Goal: Information Seeking & Learning: Learn about a topic

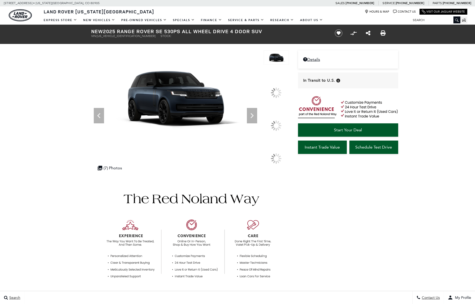
click at [271, 122] on div at bounding box center [276, 125] width 11 height 11
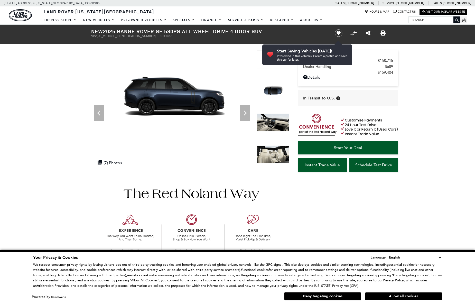
click at [272, 91] on img at bounding box center [273, 91] width 32 height 18
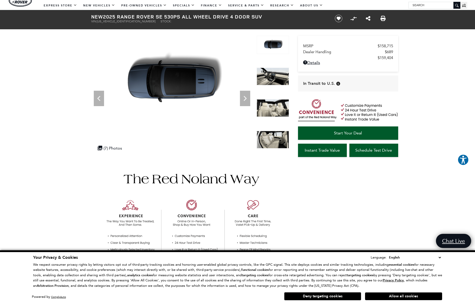
scroll to position [11, 0]
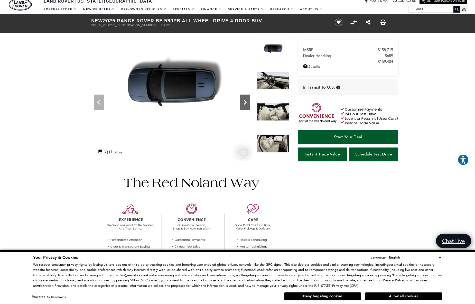
click at [246, 100] on icon "Next" at bounding box center [245, 102] width 10 height 10
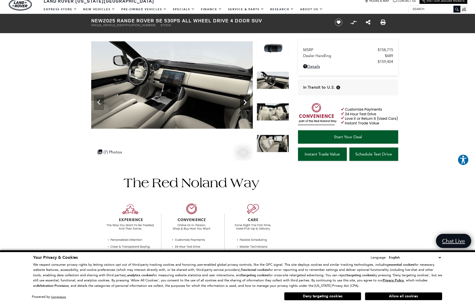
click at [246, 100] on icon "Next" at bounding box center [245, 102] width 10 height 10
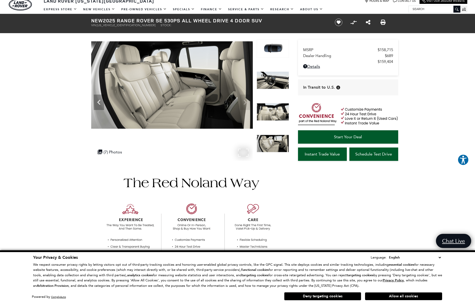
click at [245, 100] on img at bounding box center [172, 85] width 162 height 91
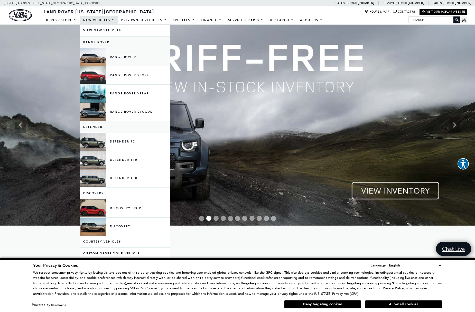
click at [136, 59] on link "Range Rover" at bounding box center [125, 57] width 90 height 18
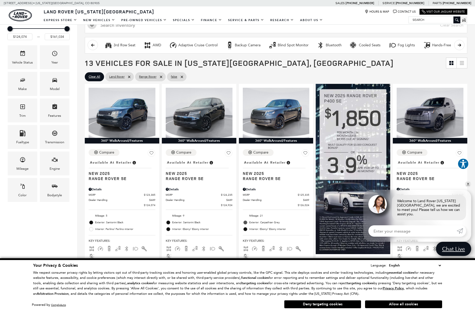
scroll to position [79, 0]
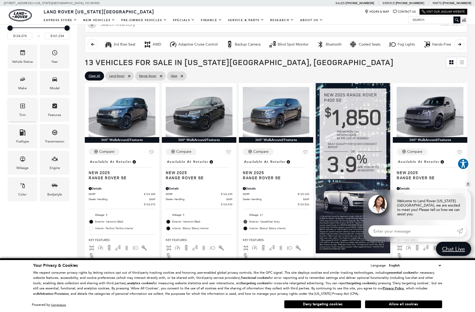
click at [27, 106] on div "Trim" at bounding box center [23, 110] width 30 height 24
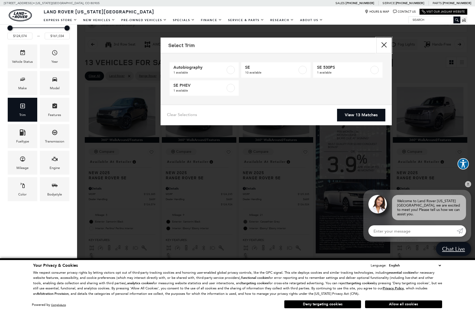
click at [388, 46] on button "Close" at bounding box center [383, 45] width 15 height 15
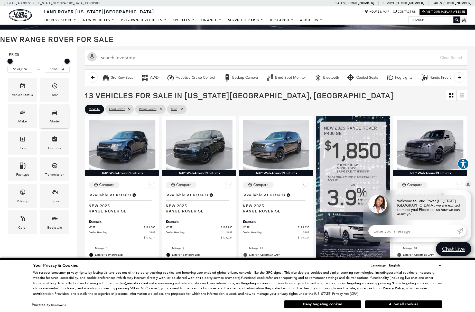
scroll to position [49, 0]
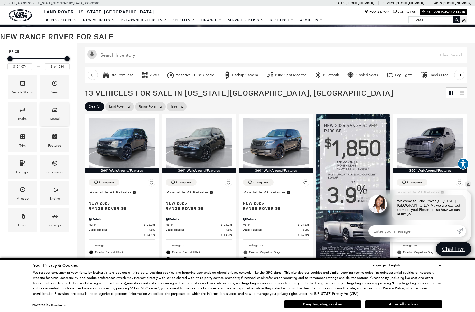
click at [58, 123] on div "Model" at bounding box center [55, 113] width 30 height 24
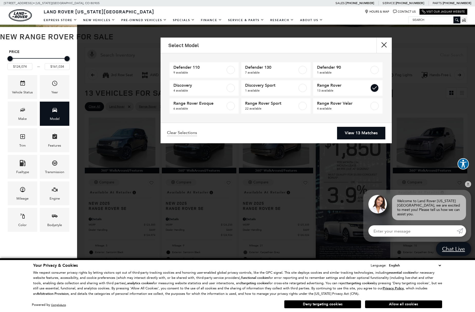
click at [364, 135] on link "View 13 Matches" at bounding box center [361, 133] width 48 height 13
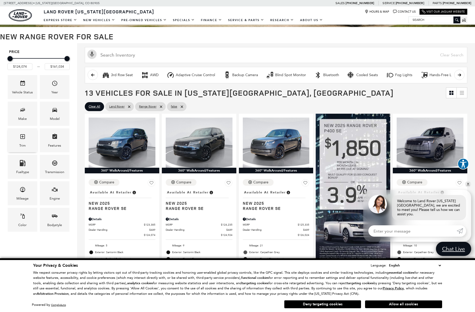
click at [24, 144] on div "Trim" at bounding box center [22, 146] width 6 height 6
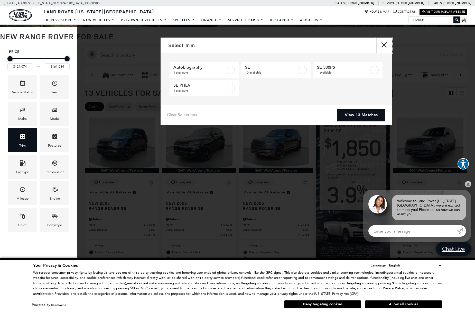
click at [387, 47] on button "Close" at bounding box center [383, 45] width 15 height 15
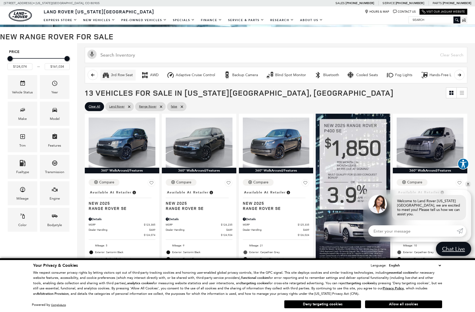
click at [124, 77] on div "3rd Row Seat" at bounding box center [122, 75] width 22 height 5
type input "$134,389"
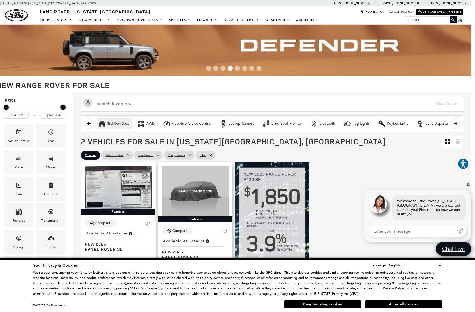
scroll to position [0, 4]
